Goal: Information Seeking & Learning: Check status

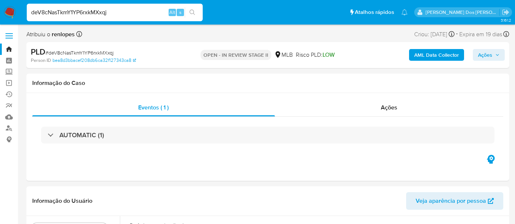
select select "10"
click at [62, 12] on input "deV8cNasTkmY1YP6rxkMXxqj" at bounding box center [115, 13] width 176 height 10
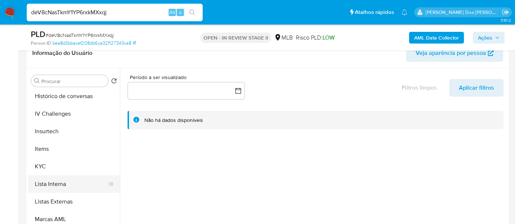
scroll to position [285, 0]
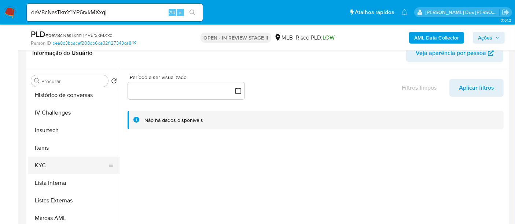
click at [41, 170] on button "KYC" at bounding box center [71, 166] width 86 height 18
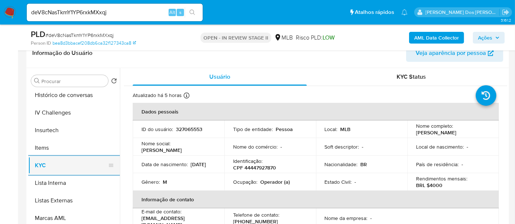
scroll to position [244, 0]
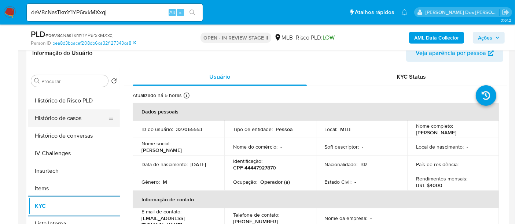
click at [58, 113] on button "Histórico de casos" at bounding box center [71, 119] width 86 height 18
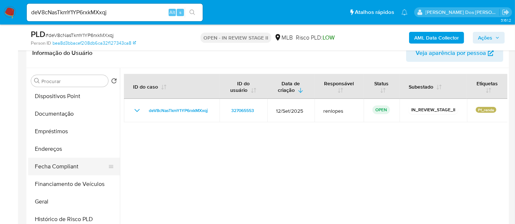
scroll to position [122, 0]
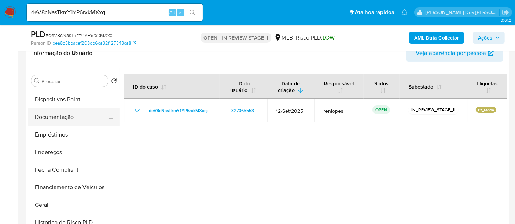
click at [61, 118] on button "Documentação" at bounding box center [71, 118] width 86 height 18
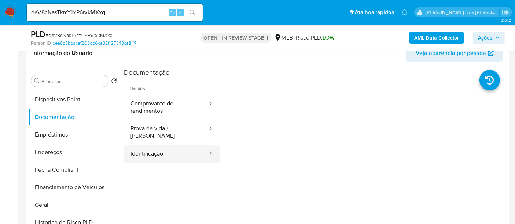
click at [153, 146] on button "Identificação" at bounding box center [166, 154] width 84 height 19
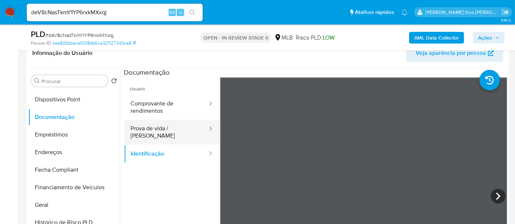
click at [157, 130] on button "Prova de vida / Selfie" at bounding box center [166, 132] width 84 height 25
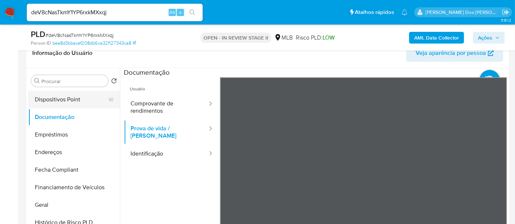
click at [114, 105] on button "Dispositivos Point" at bounding box center [71, 100] width 86 height 18
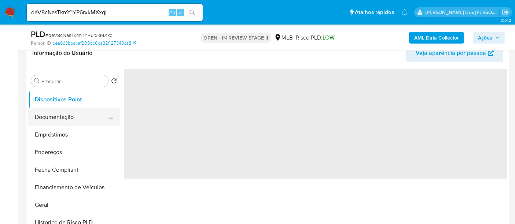
drag, startPoint x: 60, startPoint y: 119, endPoint x: 71, endPoint y: 118, distance: 11.4
click at [60, 118] on button "Documentação" at bounding box center [71, 118] width 86 height 18
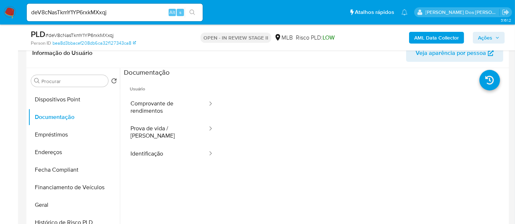
click at [163, 109] on button "Comprovante de rendimentos" at bounding box center [166, 107] width 84 height 25
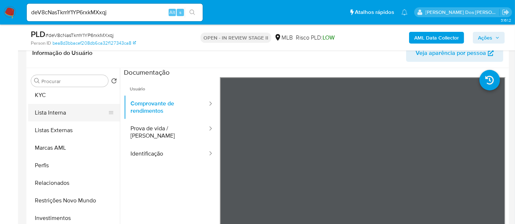
scroll to position [380, 0]
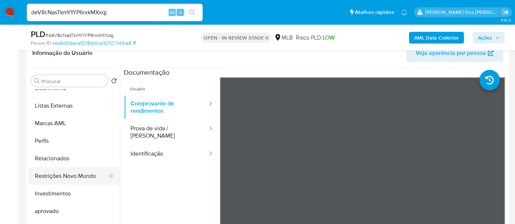
click at [75, 173] on button "Restrições Novo Mundo" at bounding box center [71, 177] width 86 height 18
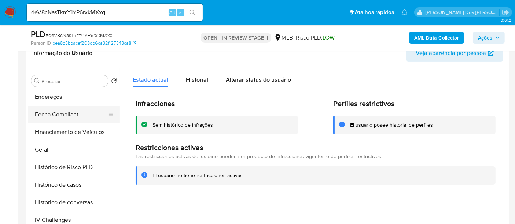
scroll to position [135, 0]
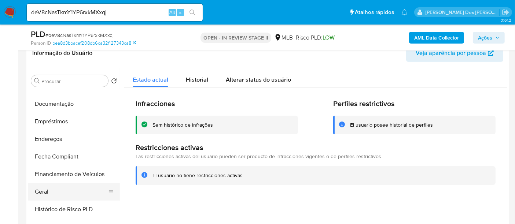
click at [43, 194] on button "Geral" at bounding box center [71, 192] width 86 height 18
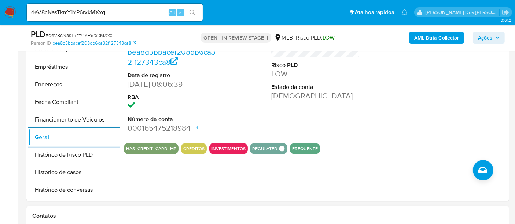
scroll to position [326, 0]
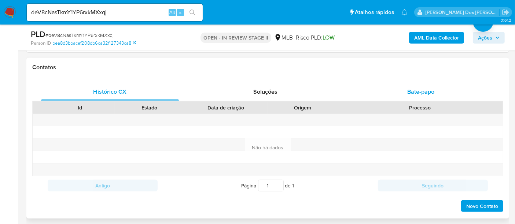
click at [413, 91] on span "Bate-papo" at bounding box center [420, 92] width 27 height 8
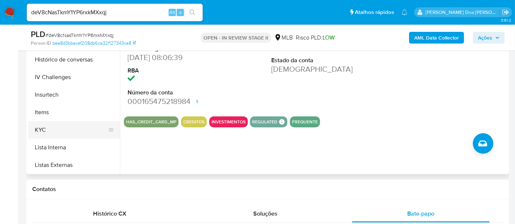
scroll to position [257, 0]
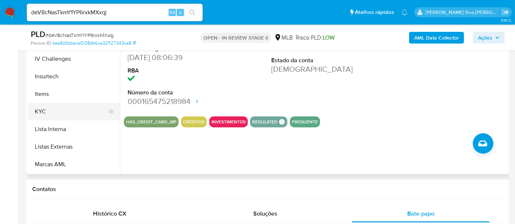
drag, startPoint x: 44, startPoint y: 110, endPoint x: 52, endPoint y: 114, distance: 10.0
click at [44, 110] on button "KYC" at bounding box center [71, 112] width 86 height 18
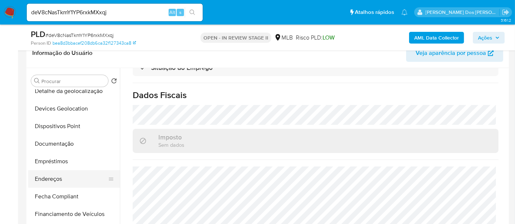
scroll to position [95, 0]
click at [58, 176] on button "Endereços" at bounding box center [71, 180] width 86 height 18
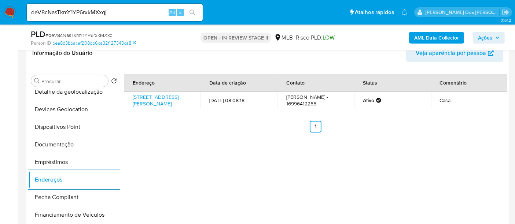
click at [115, 12] on input "deV8cNasTkmY1YP6rxkMXxqj" at bounding box center [115, 13] width 176 height 10
paste input "iVrt8MXv6pnnKPDPiiVAl5qH"
type input "iVrt8MXv6pnnKPDPiiVAl5qH"
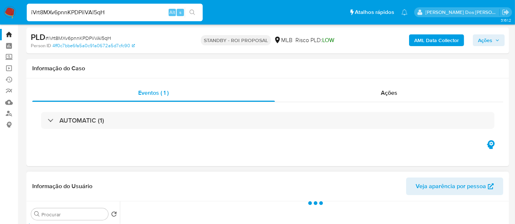
scroll to position [122, 0]
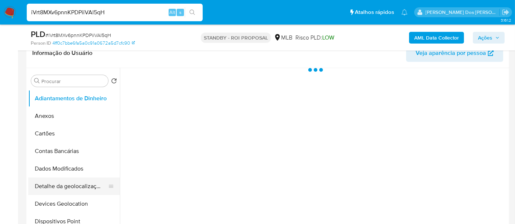
select select "10"
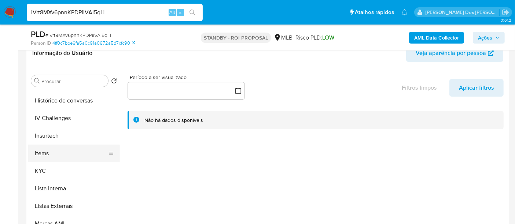
scroll to position [285, 0]
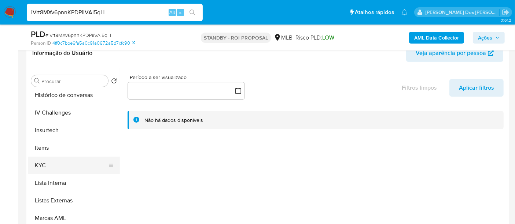
click at [46, 161] on button "KYC" at bounding box center [71, 166] width 86 height 18
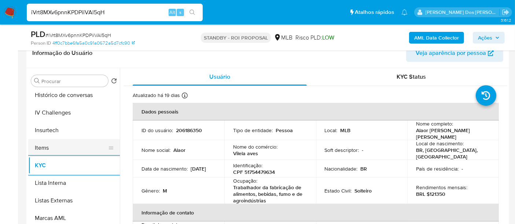
scroll to position [244, 0]
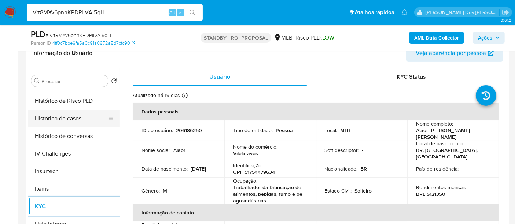
click at [72, 119] on button "Histórico de casos" at bounding box center [71, 119] width 86 height 18
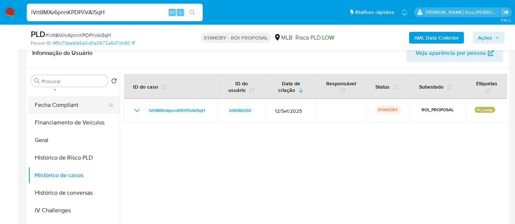
scroll to position [122, 0]
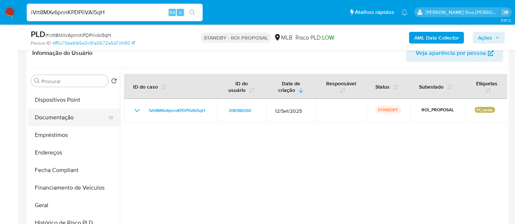
click at [61, 120] on button "Documentação" at bounding box center [71, 118] width 86 height 18
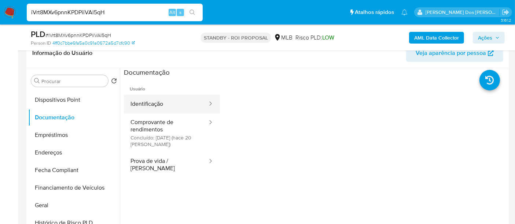
click at [153, 98] on button "Identificação" at bounding box center [166, 104] width 84 height 19
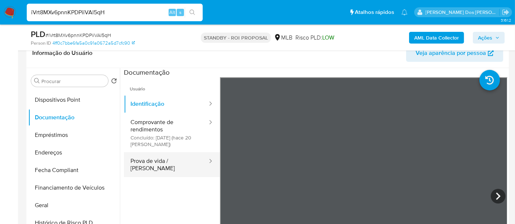
click at [166, 158] on button "Prova de vida / Selfie" at bounding box center [166, 165] width 84 height 25
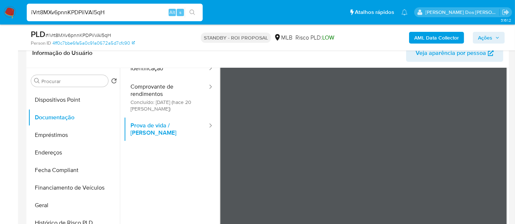
scroll to position [62, 0]
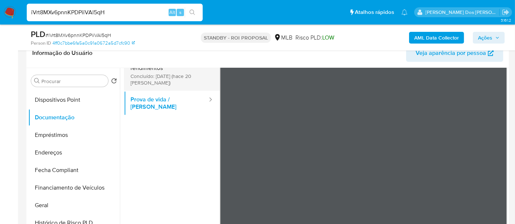
click at [131, 74] on button "Comprovante de rendimentos Concluído: 17/09/2025 (hace 20 días)" at bounding box center [166, 71] width 84 height 39
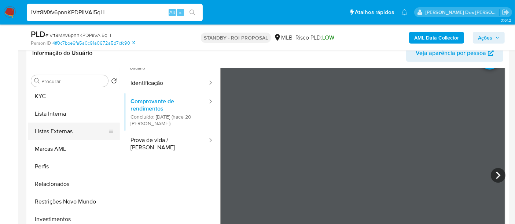
scroll to position [380, 0]
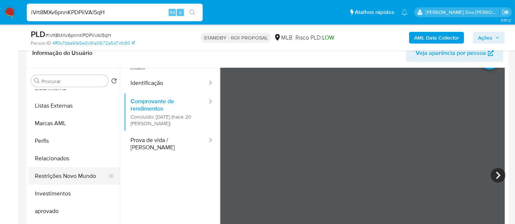
click at [71, 176] on button "Restrições Novo Mundo" at bounding box center [71, 177] width 86 height 18
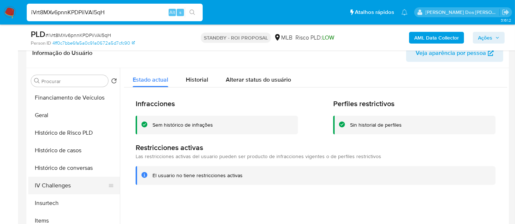
scroll to position [176, 0]
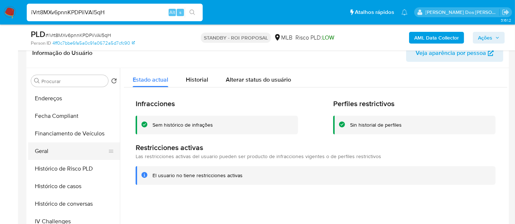
click at [49, 149] on button "Geral" at bounding box center [71, 152] width 86 height 18
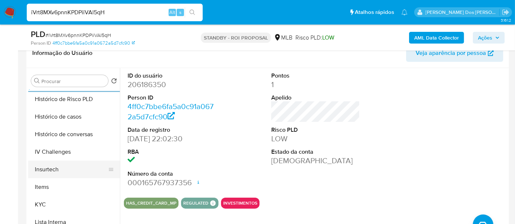
scroll to position [299, 0]
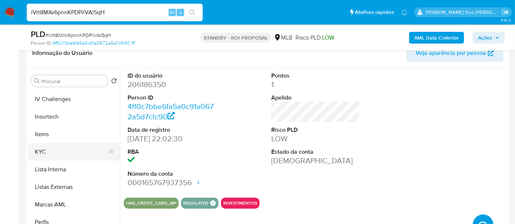
click at [49, 150] on button "KYC" at bounding box center [71, 152] width 86 height 18
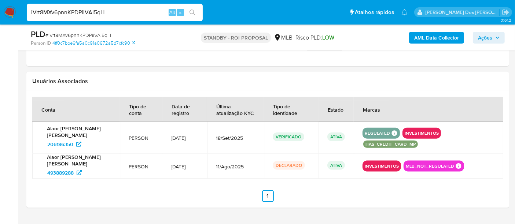
scroll to position [903, 0]
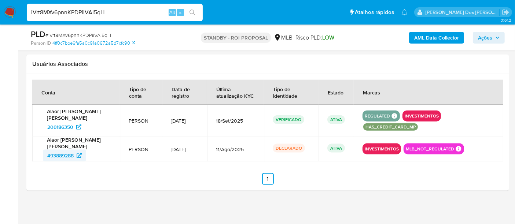
click at [62, 150] on span "493889288" at bounding box center [60, 156] width 26 height 12
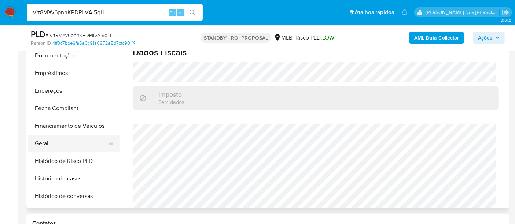
scroll to position [135, 0]
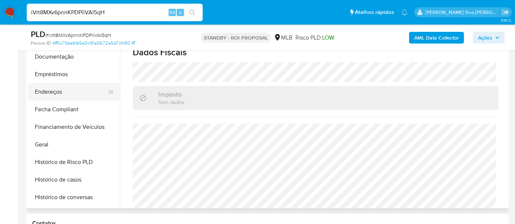
click at [50, 88] on button "Endereços" at bounding box center [71, 92] width 86 height 18
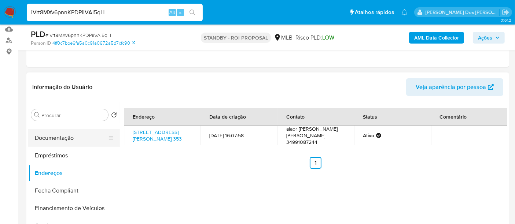
click at [53, 139] on button "Documentação" at bounding box center [71, 138] width 86 height 18
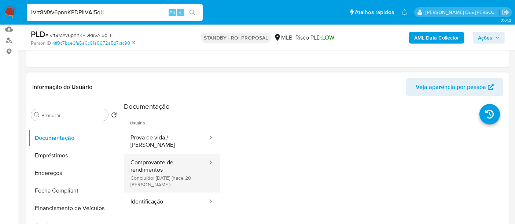
click at [154, 166] on button "Comprovante de rendimentos Concluído: 17/09/2025 (hace 20 días)" at bounding box center [166, 173] width 84 height 39
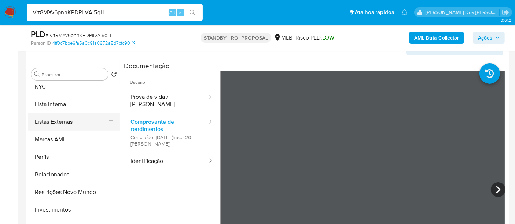
scroll to position [339, 0]
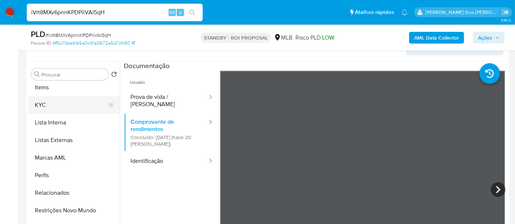
click at [40, 110] on button "KYC" at bounding box center [71, 105] width 86 height 18
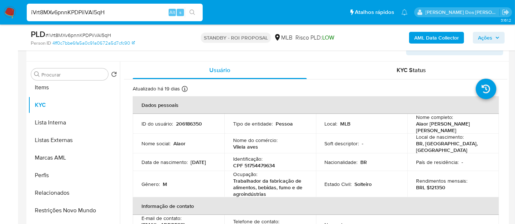
click at [122, 10] on input "iVrt8MXv6pnnKPDPiiVAl5qH" at bounding box center [115, 13] width 176 height 10
click at [102, 15] on input "iVrt8MXv6pnnKPDPiiVAl5qH" at bounding box center [115, 13] width 176 height 10
paste input "FQFZm6sd56R8Wxxboh2euCUS"
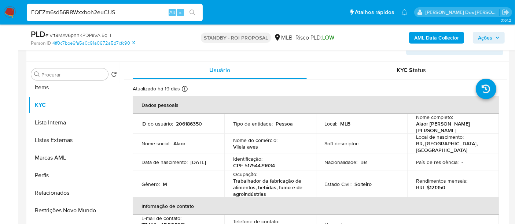
type input "FQFZm6sd56R8Wxxboh2euCUS"
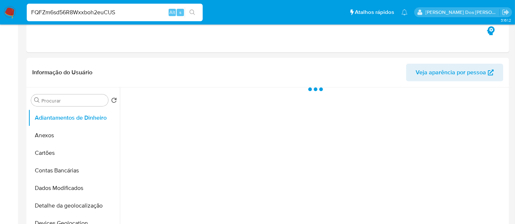
select select "10"
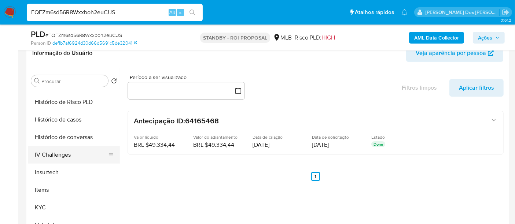
scroll to position [244, 0]
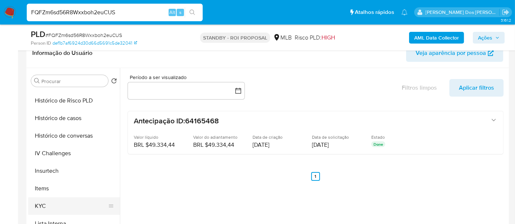
click at [41, 199] on button "KYC" at bounding box center [71, 207] width 86 height 18
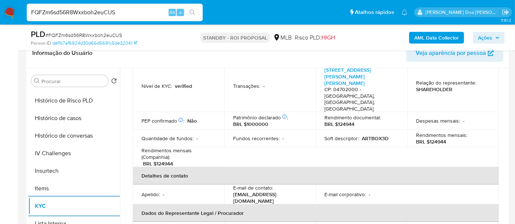
scroll to position [204, 0]
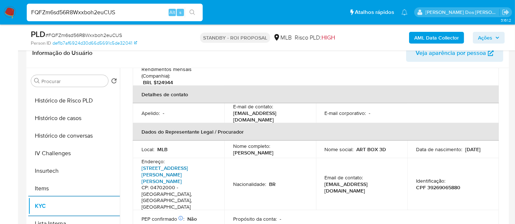
click at [177, 165] on link "Avenida Santo Amaro 4644, Santo Amaro" at bounding box center [165, 175] width 47 height 21
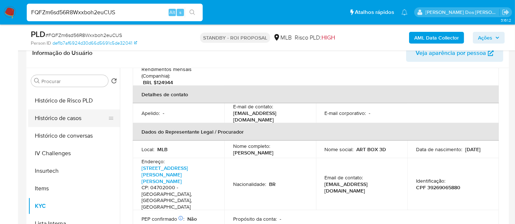
click at [69, 119] on button "Histórico de casos" at bounding box center [71, 119] width 86 height 18
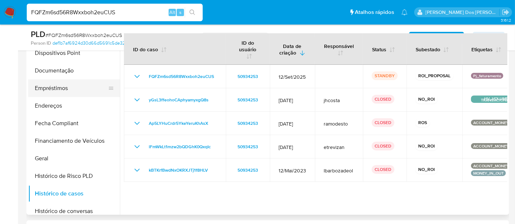
scroll to position [81, 0]
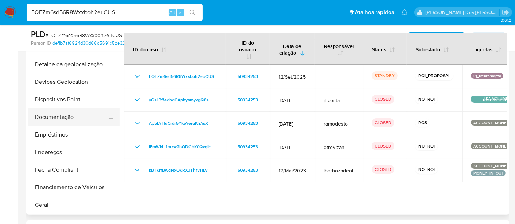
click at [56, 117] on button "Documentação" at bounding box center [71, 118] width 86 height 18
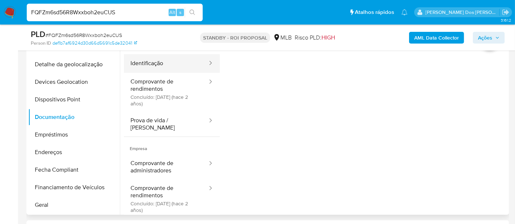
click at [146, 62] on button "Identificação" at bounding box center [166, 63] width 84 height 19
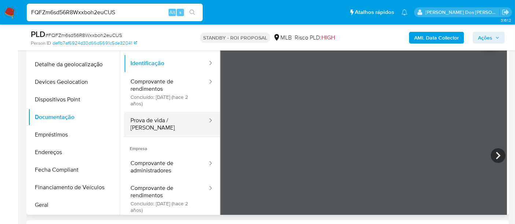
click at [168, 120] on button "Prova de vida / Selfie" at bounding box center [166, 124] width 84 height 25
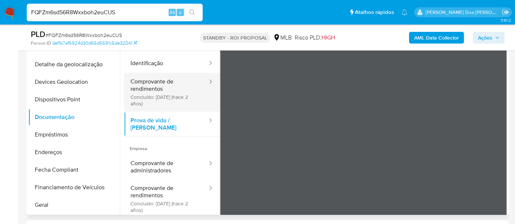
click at [149, 89] on button "Comprovante de rendimentos Concluído: 19/04/2023 (hace 2 años)" at bounding box center [166, 92] width 84 height 39
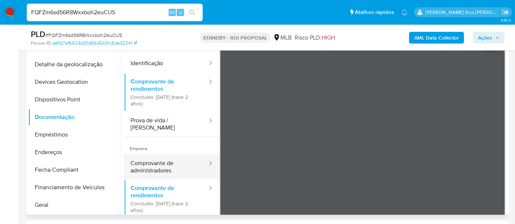
click at [153, 158] on button "Comprovante de administradores" at bounding box center [166, 167] width 84 height 25
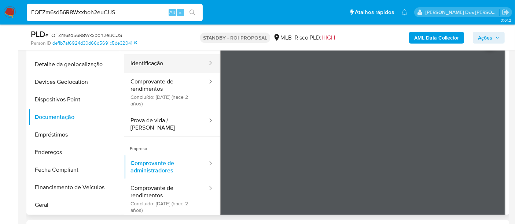
click at [149, 62] on button "Identificação" at bounding box center [166, 63] width 84 height 19
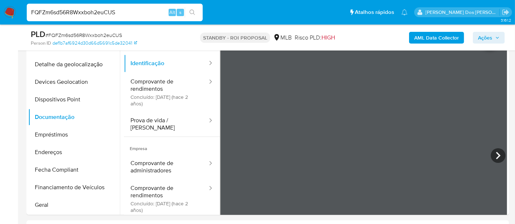
click at [91, 12] on input "FQFZm6sd56R8Wxxboh2euCUS" at bounding box center [115, 13] width 176 height 10
paste input "BKjmlpOoN8barpx0bqQuFIBV"
type input "BKjmlpOoN8barpx0bqQuFIBV"
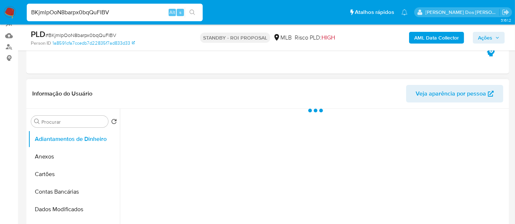
select select "10"
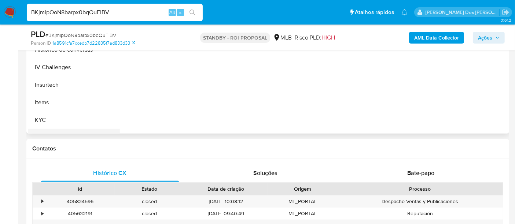
scroll to position [244, 0]
drag, startPoint x: 40, startPoint y: 86, endPoint x: 77, endPoint y: 93, distance: 38.1
click at [40, 86] on button "KYC" at bounding box center [74, 85] width 92 height 18
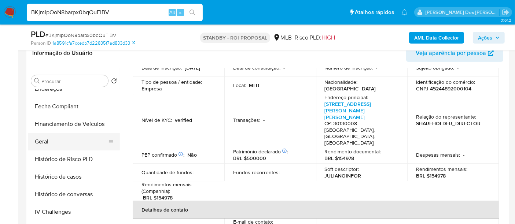
scroll to position [204, 0]
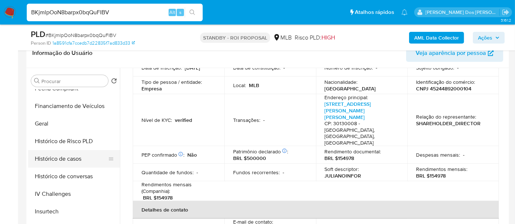
click at [71, 156] on button "Histórico de casos" at bounding box center [71, 159] width 86 height 18
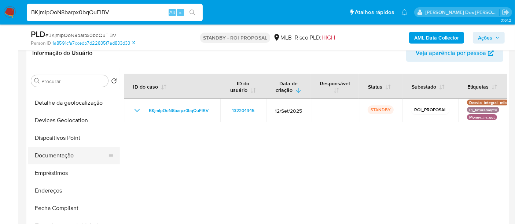
scroll to position [81, 0]
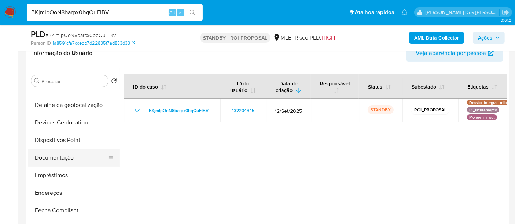
click at [58, 157] on button "Documentação" at bounding box center [71, 158] width 86 height 18
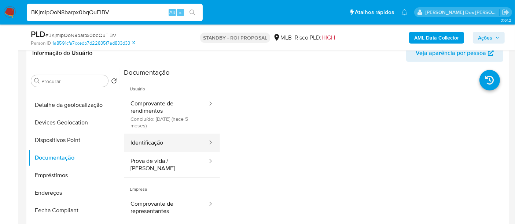
drag, startPoint x: 141, startPoint y: 144, endPoint x: 195, endPoint y: 150, distance: 54.6
click at [140, 144] on button "Identificação" at bounding box center [166, 143] width 84 height 19
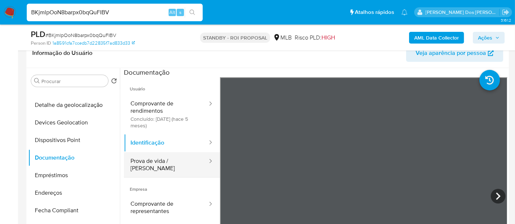
click at [165, 161] on button "Prova de vida / Selfie" at bounding box center [166, 165] width 84 height 25
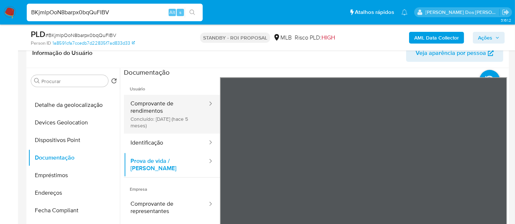
click at [151, 111] on button "Comprovante de rendimentos Concluído: 19/05/2025 (hace 5 meses)" at bounding box center [166, 114] width 84 height 39
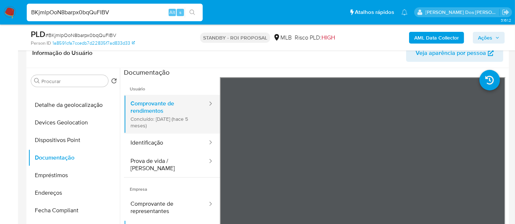
scroll to position [41, 0]
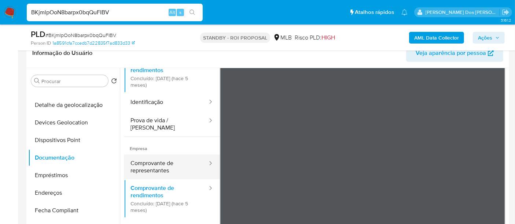
click at [163, 166] on button "Comprovante de representantes" at bounding box center [166, 167] width 84 height 25
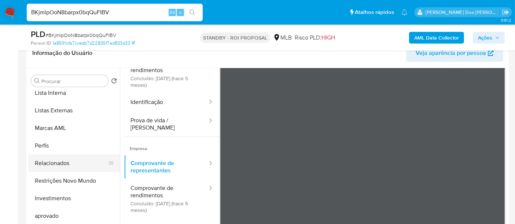
scroll to position [380, 0]
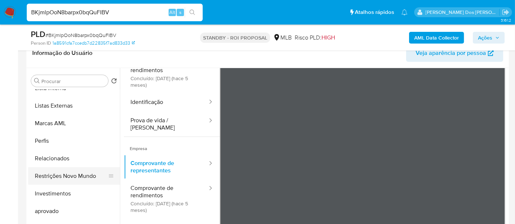
drag, startPoint x: 75, startPoint y: 175, endPoint x: 80, endPoint y: 175, distance: 5.5
click at [75, 175] on button "Restrições Novo Mundo" at bounding box center [71, 177] width 86 height 18
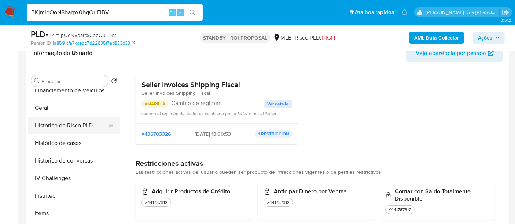
scroll to position [176, 0]
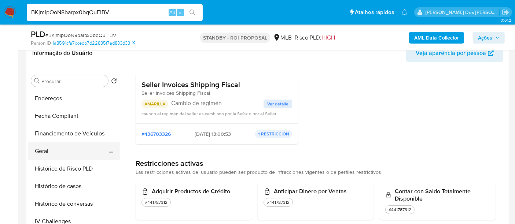
click at [41, 151] on button "Geral" at bounding box center [71, 152] width 86 height 18
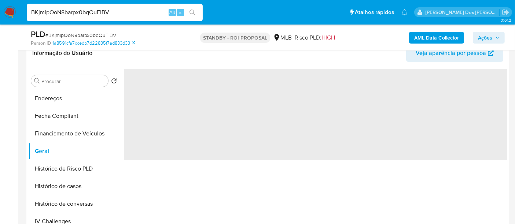
scroll to position [0, 0]
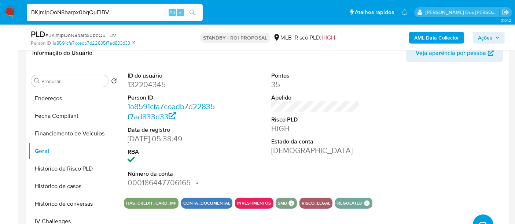
click at [86, 14] on input "BKjmlpOoN8barpx0bqQuFIBV" at bounding box center [115, 13] width 176 height 10
paste input "GNYtuycVDI5Fy7ULa2xu4X3p"
type input "GNYtuycVDI5Fy7ULa2xu4X3p"
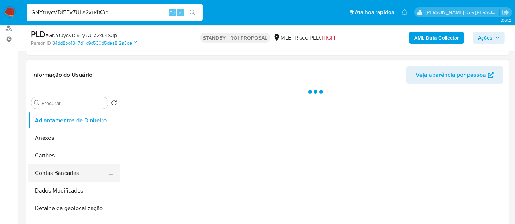
scroll to position [122, 0]
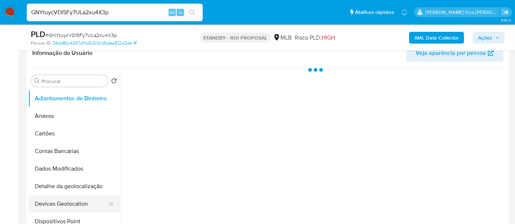
select select "10"
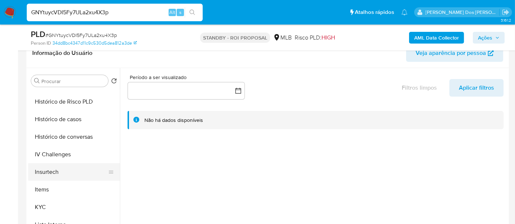
scroll to position [244, 0]
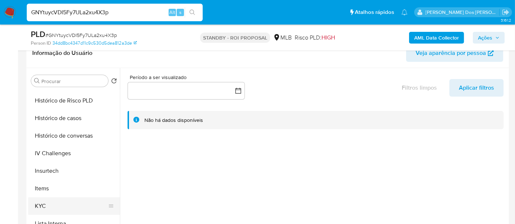
click at [40, 201] on button "KYC" at bounding box center [71, 207] width 86 height 18
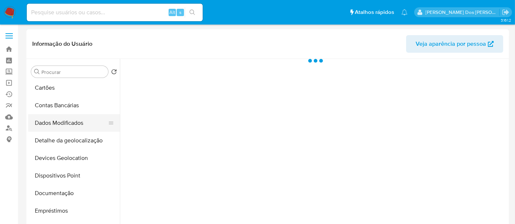
select select "10"
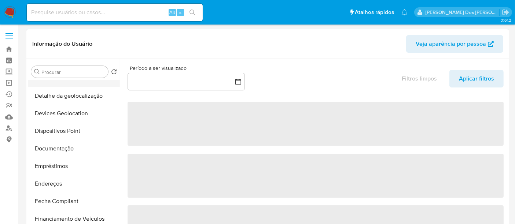
scroll to position [163, 0]
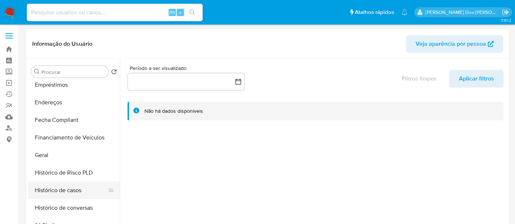
click at [58, 188] on button "Histórico de casos" at bounding box center [71, 191] width 86 height 18
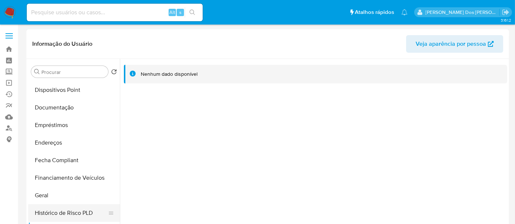
scroll to position [81, 0]
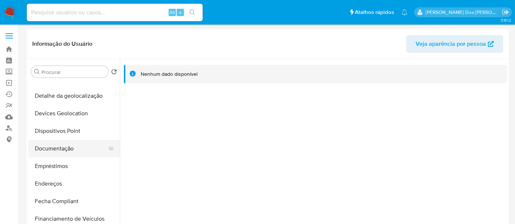
click at [65, 151] on button "Documentação" at bounding box center [71, 149] width 86 height 18
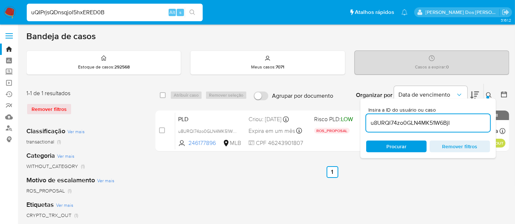
click at [107, 16] on input "uQIPrjsQDnsqjol5hxERED0B" at bounding box center [115, 13] width 176 height 10
type input "187458505"
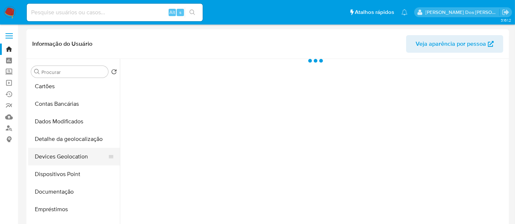
scroll to position [81, 0]
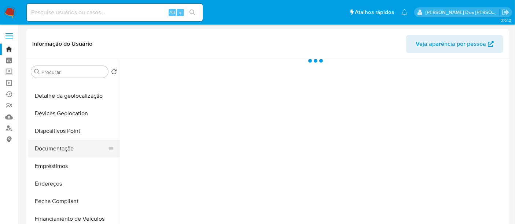
select select "10"
click at [60, 151] on button "Documentação" at bounding box center [71, 149] width 86 height 18
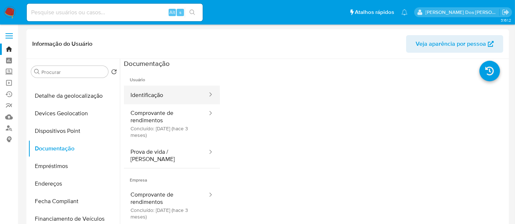
click at [152, 94] on button "Identificação" at bounding box center [166, 95] width 84 height 19
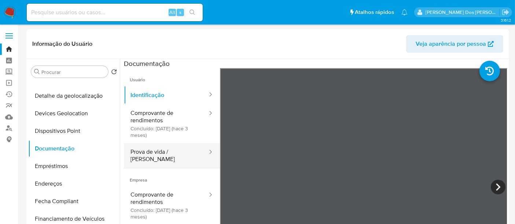
click at [142, 151] on button "Prova de vida / Selfie" at bounding box center [166, 155] width 84 height 25
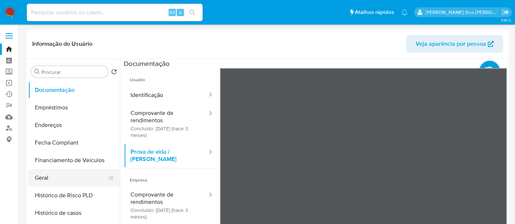
scroll to position [163, 0]
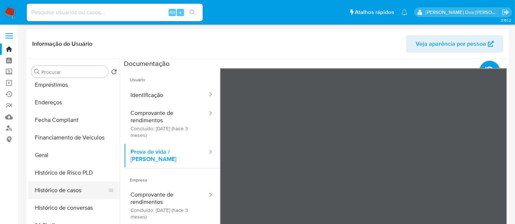
click at [68, 188] on button "Histórico de casos" at bounding box center [71, 191] width 86 height 18
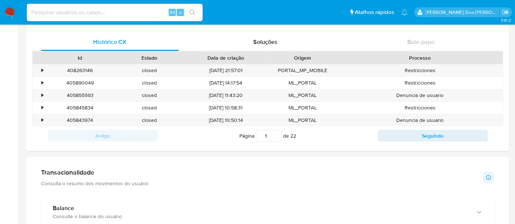
scroll to position [367, 0]
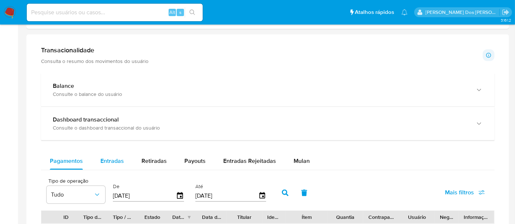
click at [112, 162] on span "Entradas" at bounding box center [111, 161] width 23 height 8
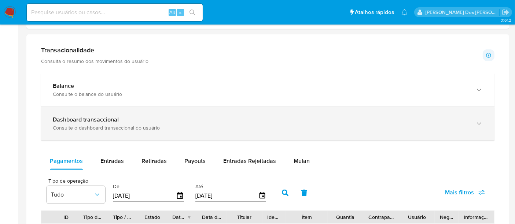
select select "10"
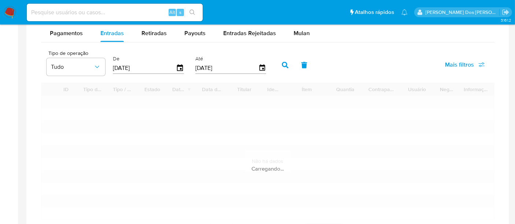
scroll to position [530, 0]
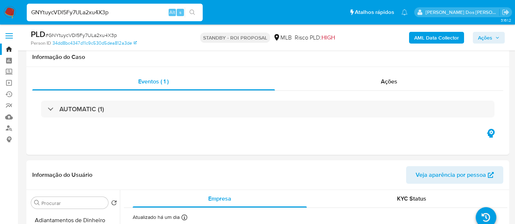
select select "10"
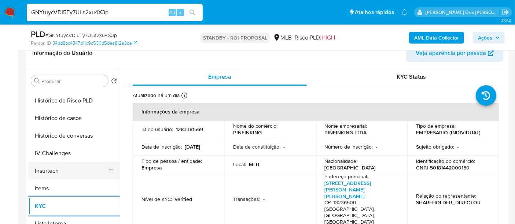
scroll to position [204, 0]
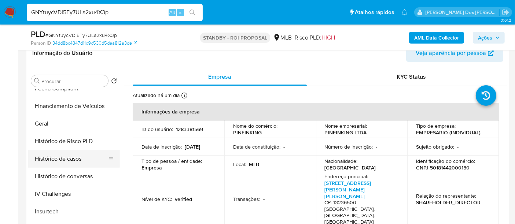
click at [66, 161] on button "Histórico de casos" at bounding box center [71, 159] width 86 height 18
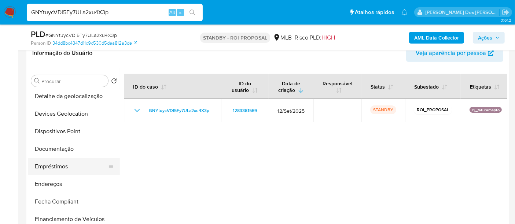
scroll to position [81, 0]
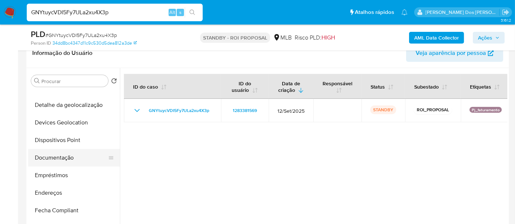
click at [67, 162] on button "Documentação" at bounding box center [71, 158] width 86 height 18
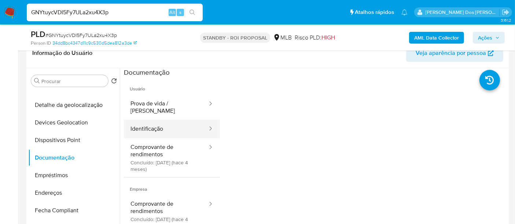
click at [145, 121] on button "Identificação" at bounding box center [166, 129] width 84 height 19
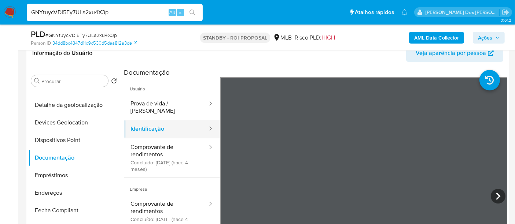
click at [155, 124] on button "Identificação" at bounding box center [166, 129] width 84 height 19
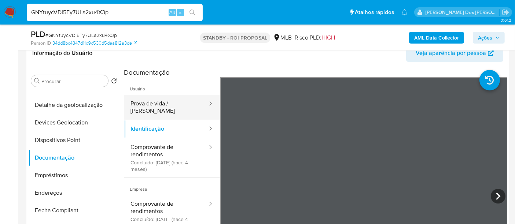
click at [160, 103] on button "Prova de vida / Selfie" at bounding box center [166, 107] width 84 height 25
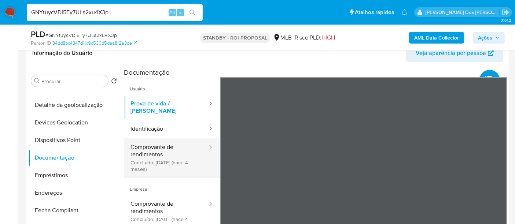
click at [134, 148] on button "Comprovante de rendimentos Concluído: 05/06/2025 (hace 4 meses)" at bounding box center [166, 158] width 84 height 39
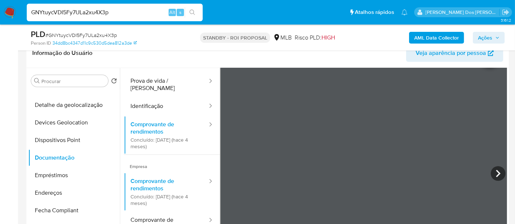
scroll to position [41, 0]
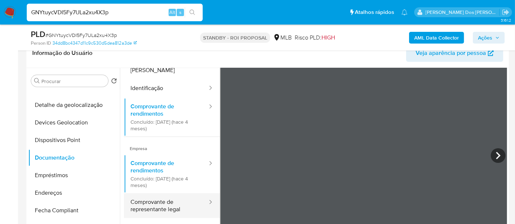
click at [145, 195] on button "Comprovante de representante legal" at bounding box center [166, 206] width 84 height 25
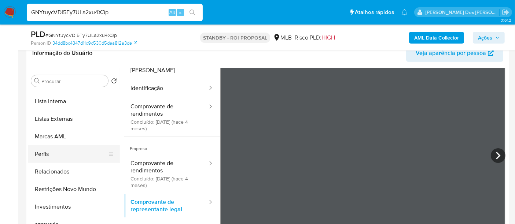
scroll to position [380, 0]
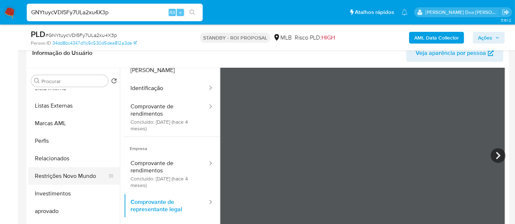
drag, startPoint x: 68, startPoint y: 173, endPoint x: 81, endPoint y: 174, distance: 13.2
click at [68, 174] on button "Restrições Novo Mundo" at bounding box center [71, 177] width 86 height 18
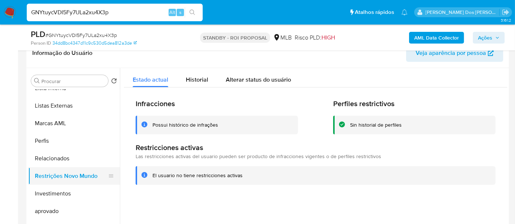
scroll to position [217, 0]
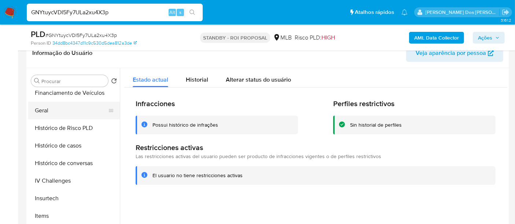
click at [44, 111] on button "Geral" at bounding box center [71, 111] width 86 height 18
